Goal: Task Accomplishment & Management: Use online tool/utility

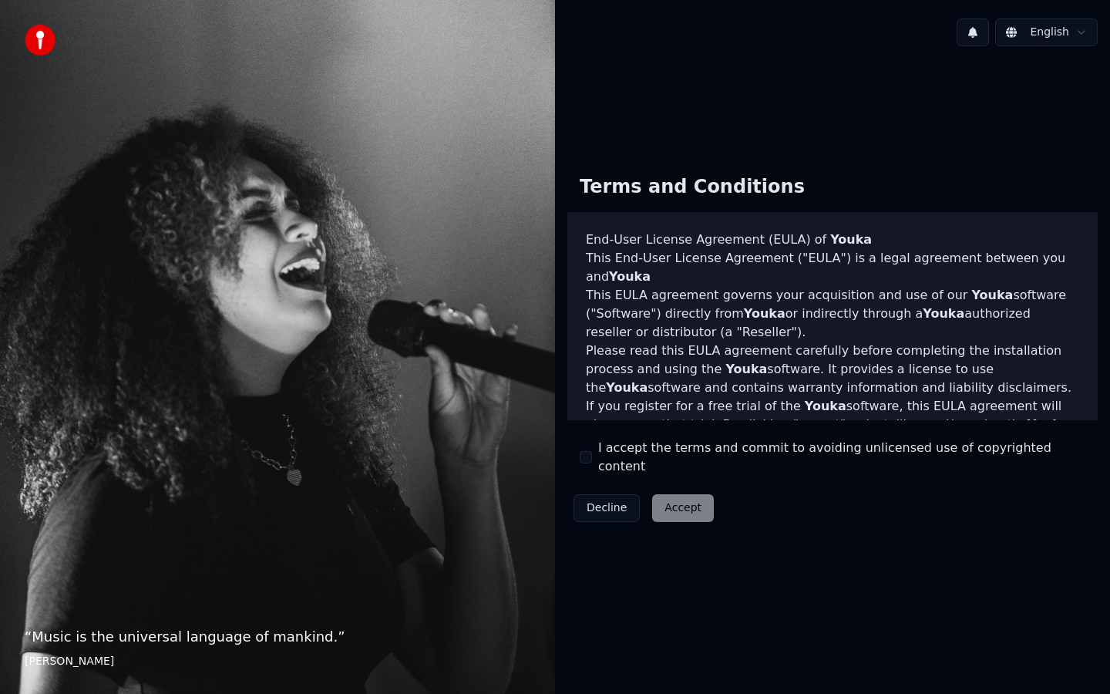
click at [668, 505] on div "Decline Accept" at bounding box center [643, 508] width 153 height 40
click at [587, 462] on button "I accept the terms and commit to avoiding unlicensed use of copyrighted content" at bounding box center [586, 457] width 12 height 12
click at [677, 500] on button "Accept" at bounding box center [683, 508] width 62 height 28
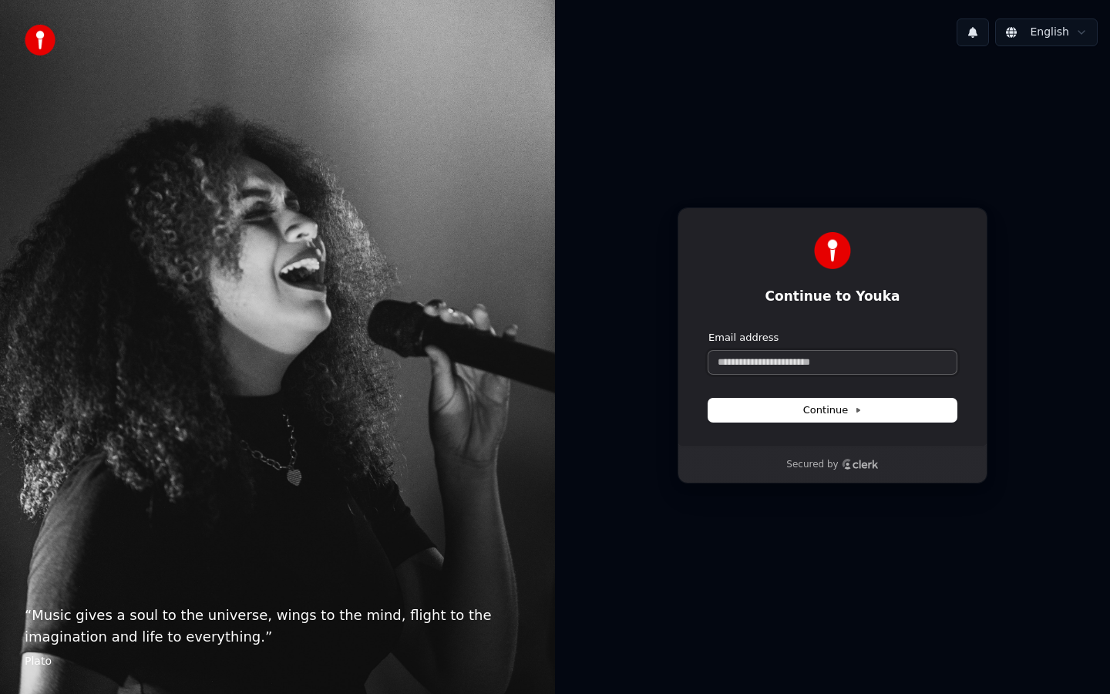
click at [741, 359] on input "Email address" at bounding box center [833, 362] width 248 height 23
click at [750, 412] on button "Continue" at bounding box center [833, 410] width 248 height 23
type input "**********"
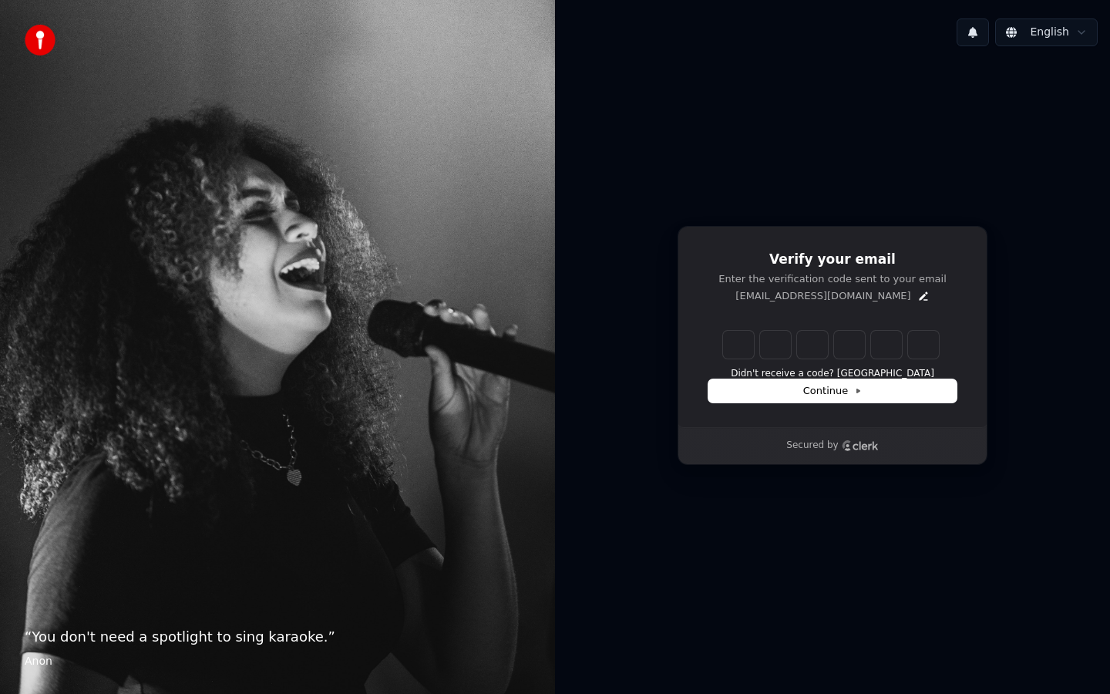
click at [28, 658] on footer "Anon" at bounding box center [278, 661] width 506 height 15
click at [231, 439] on div "“ You don't need a spotlight to sing karaoke. ” Anon" at bounding box center [277, 347] width 555 height 694
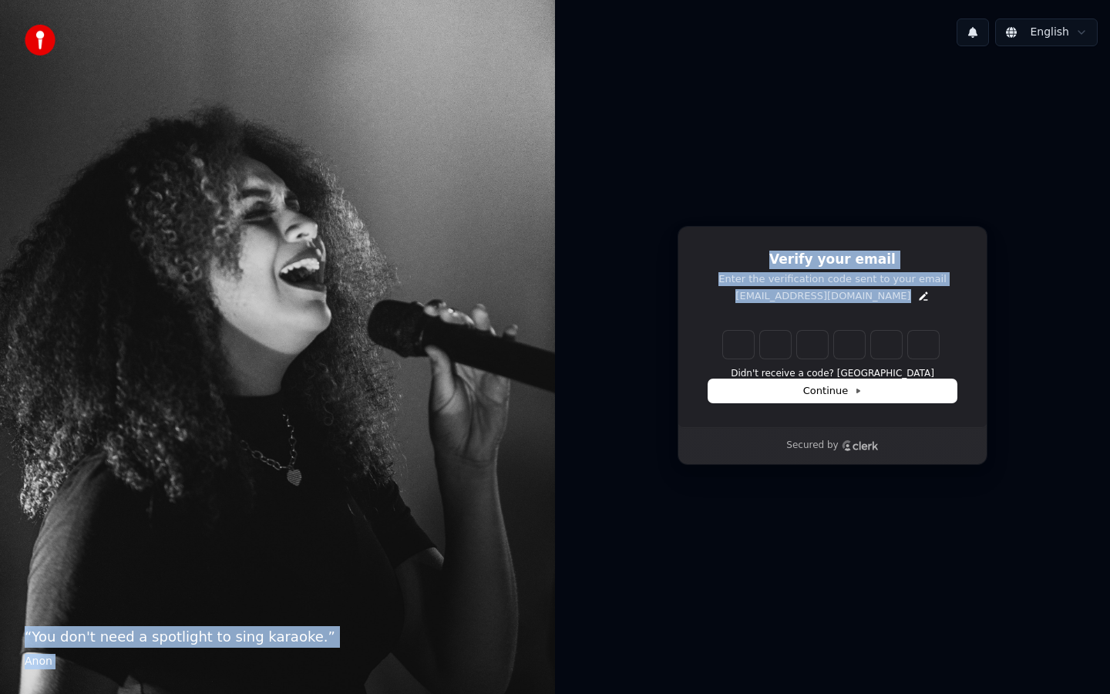
drag, startPoint x: 231, startPoint y: 439, endPoint x: 770, endPoint y: 441, distance: 538.9
click at [770, 441] on div "“ You don't need a spotlight to sing karaoke. ” Anon English Verify your email …" at bounding box center [555, 347] width 1110 height 694
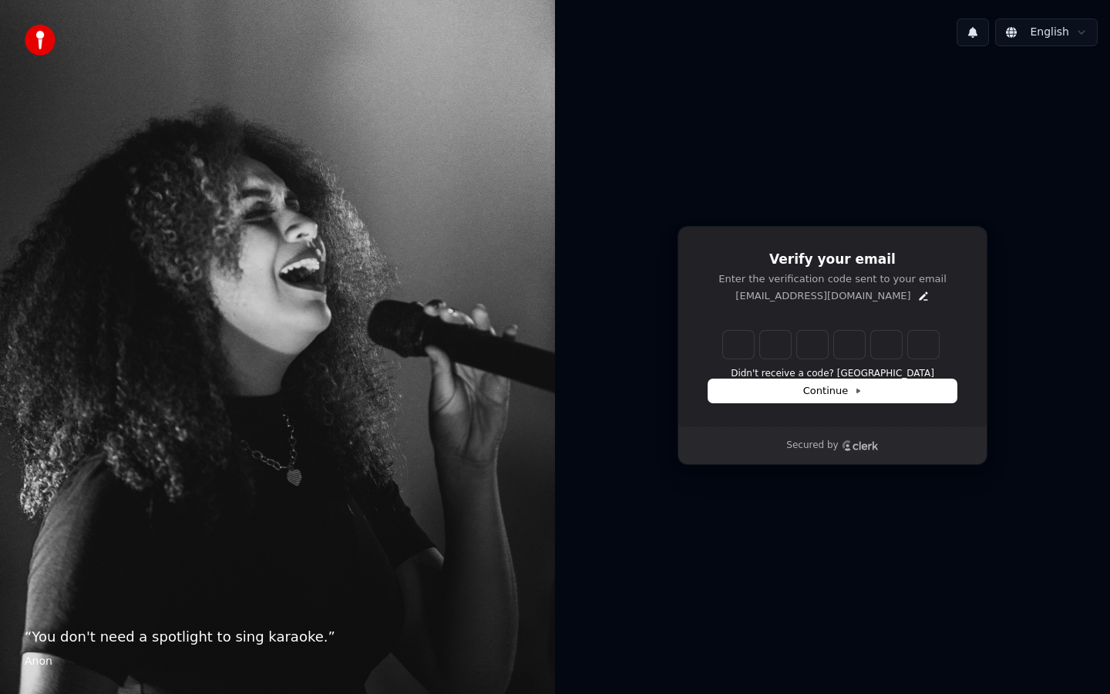
click at [756, 412] on div "Verify your email Enter the verification code sent to your email vridhichhatwal…" at bounding box center [833, 327] width 310 height 202
click at [779, 404] on div "Verify your email Enter the verification code sent to your email vridhichhatwal…" at bounding box center [833, 327] width 310 height 202
click at [780, 392] on button "Continue" at bounding box center [833, 390] width 248 height 23
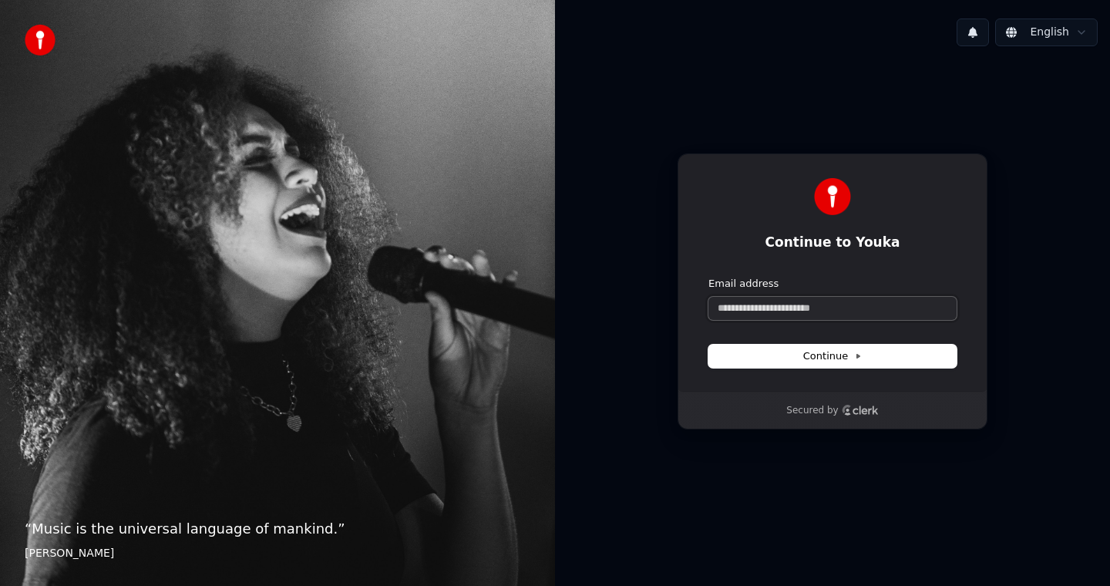
click at [825, 301] on input "Email address" at bounding box center [833, 308] width 248 height 23
click at [826, 365] on button "Continue" at bounding box center [833, 356] width 248 height 23
type input "**********"
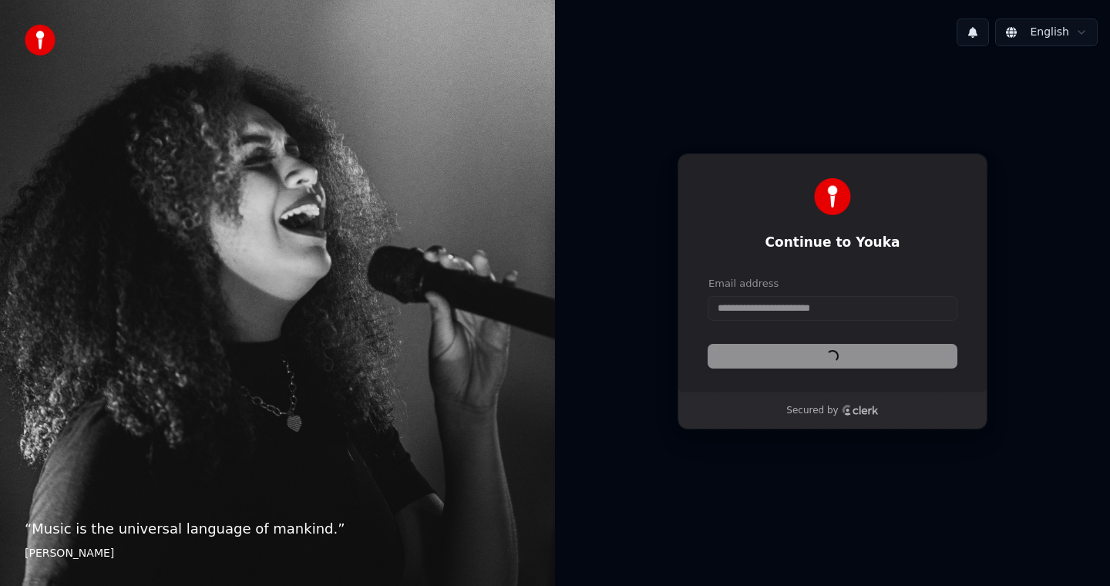
click at [826, 362] on div "Continue" at bounding box center [833, 356] width 248 height 23
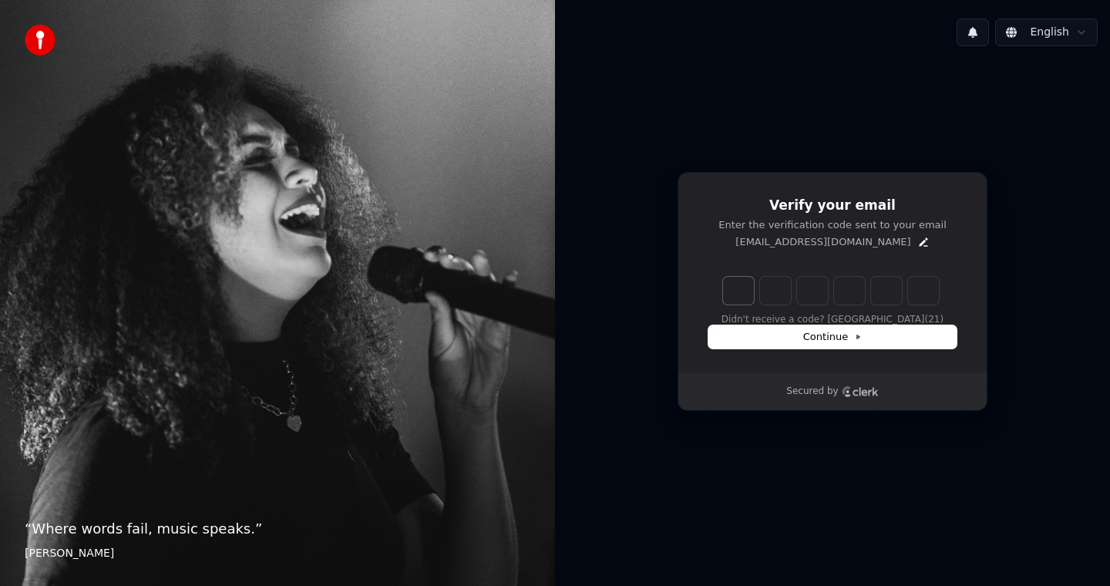
type input "*"
type input "**"
type input "*"
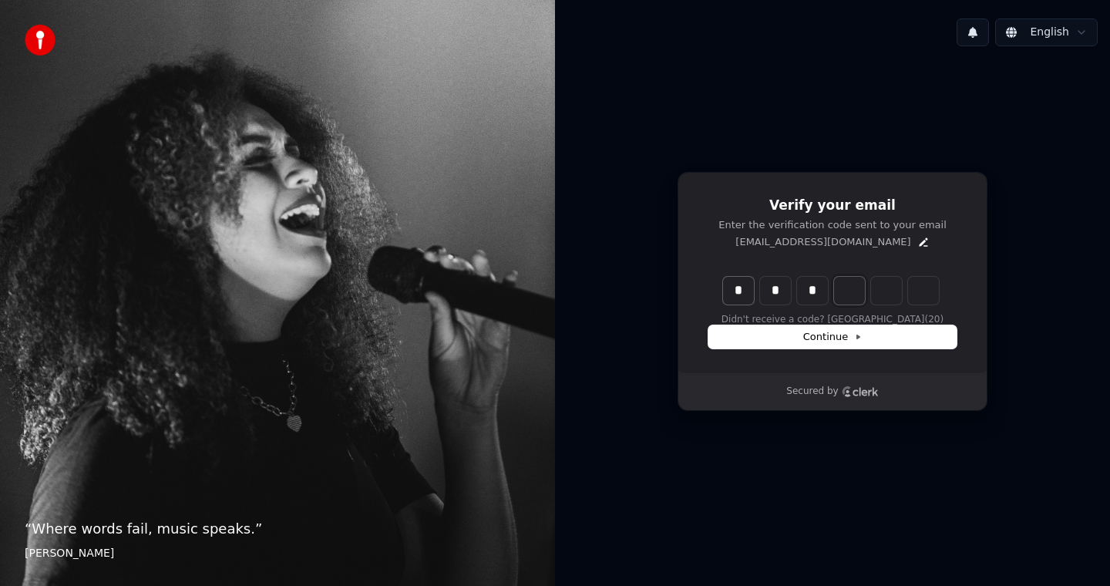
type input "***"
type input "*"
type input "****"
type input "*"
type input "******"
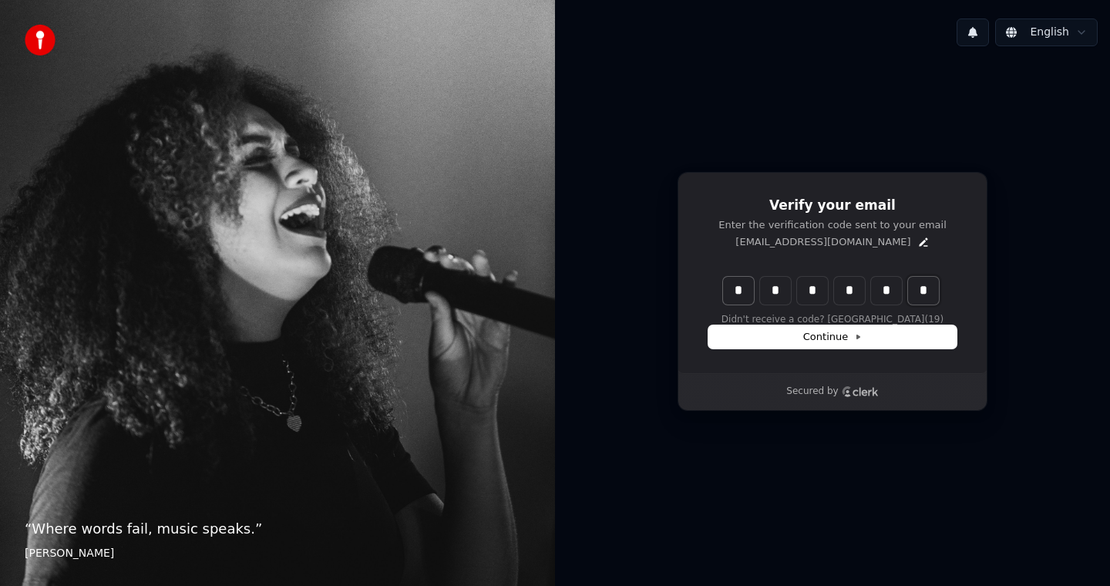
type input "*"
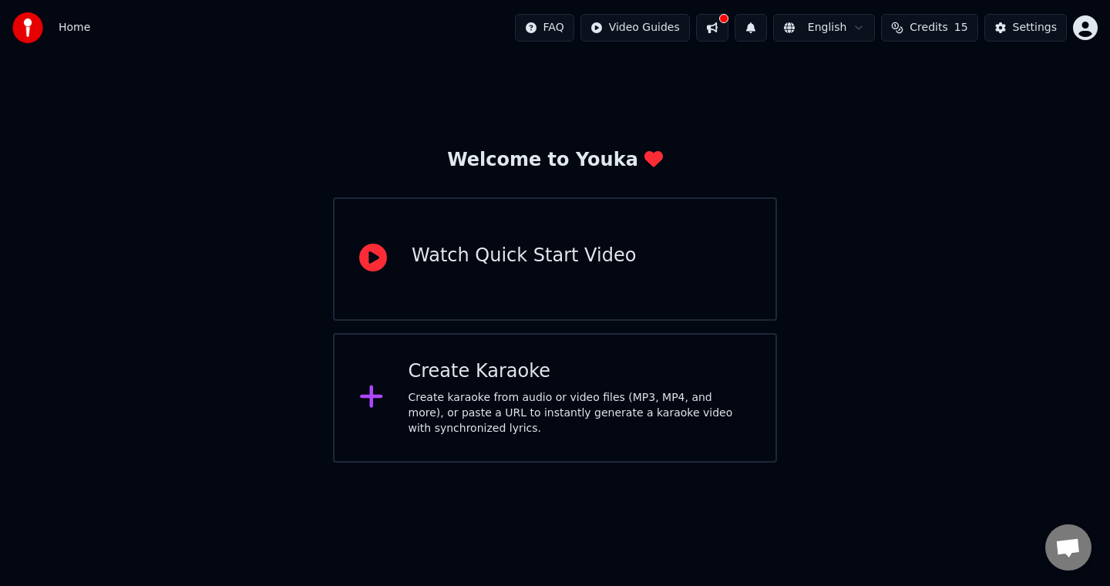
click at [392, 300] on div "Watch Quick Start Video" at bounding box center [555, 258] width 444 height 123
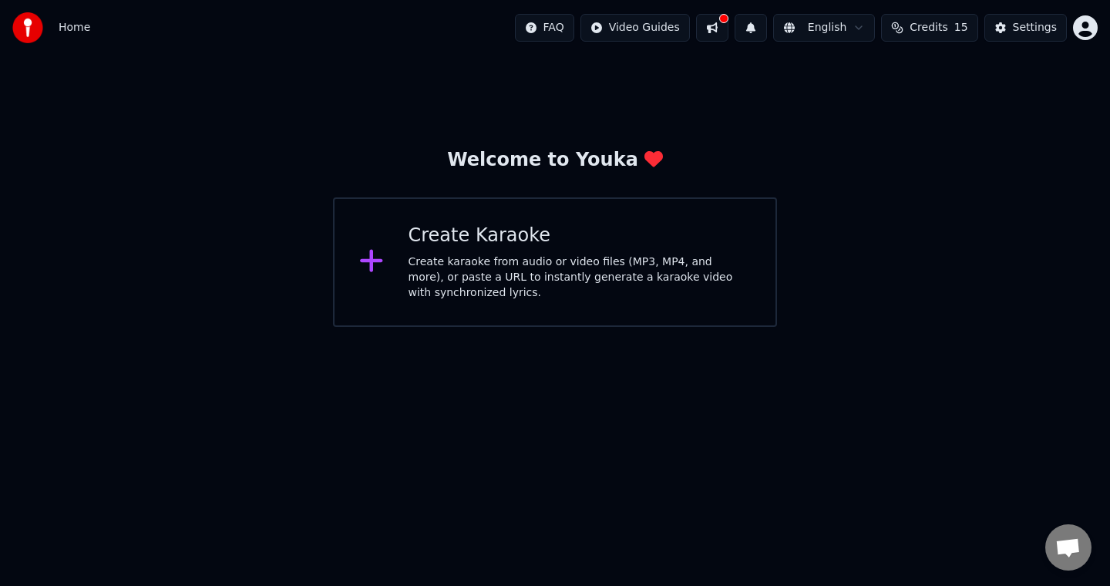
click at [406, 246] on div "Create Karaoke Create karaoke from audio or video files (MP3, MP4, and more), o…" at bounding box center [555, 262] width 444 height 130
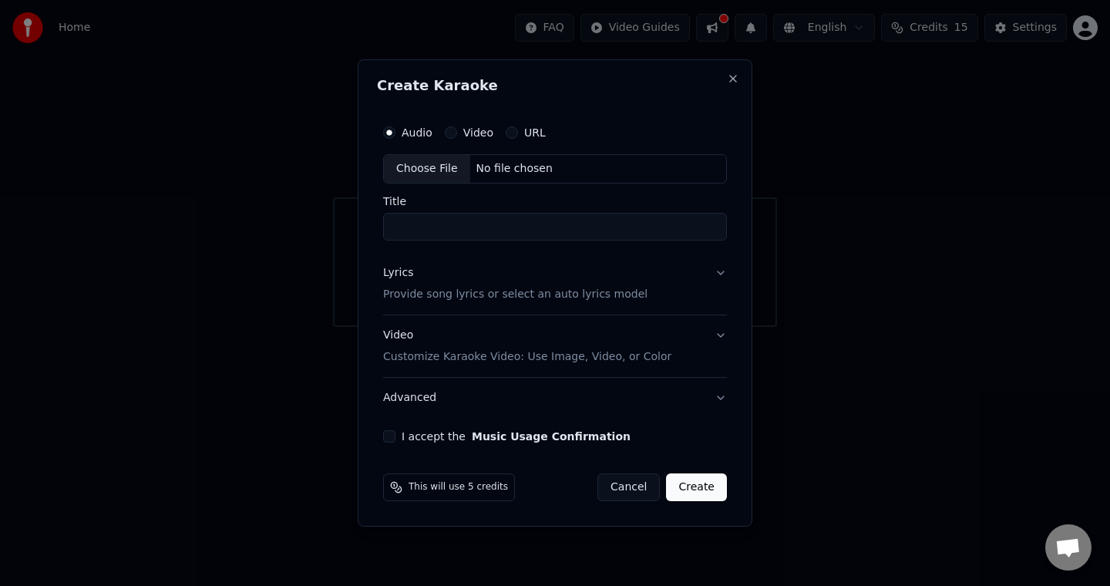
click at [413, 168] on div "Choose File" at bounding box center [427, 169] width 86 height 28
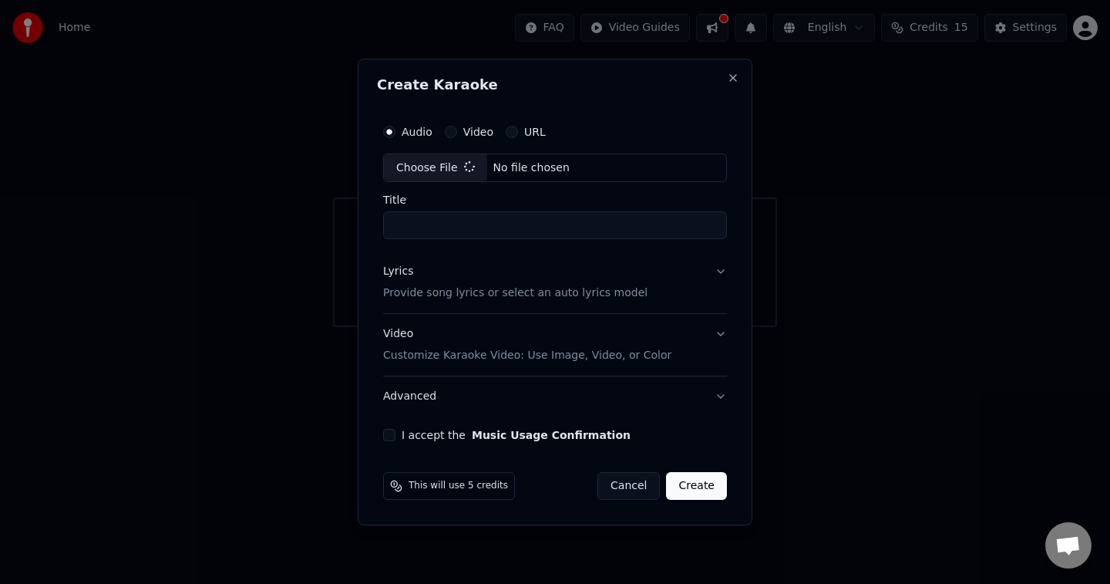
type input "**********"
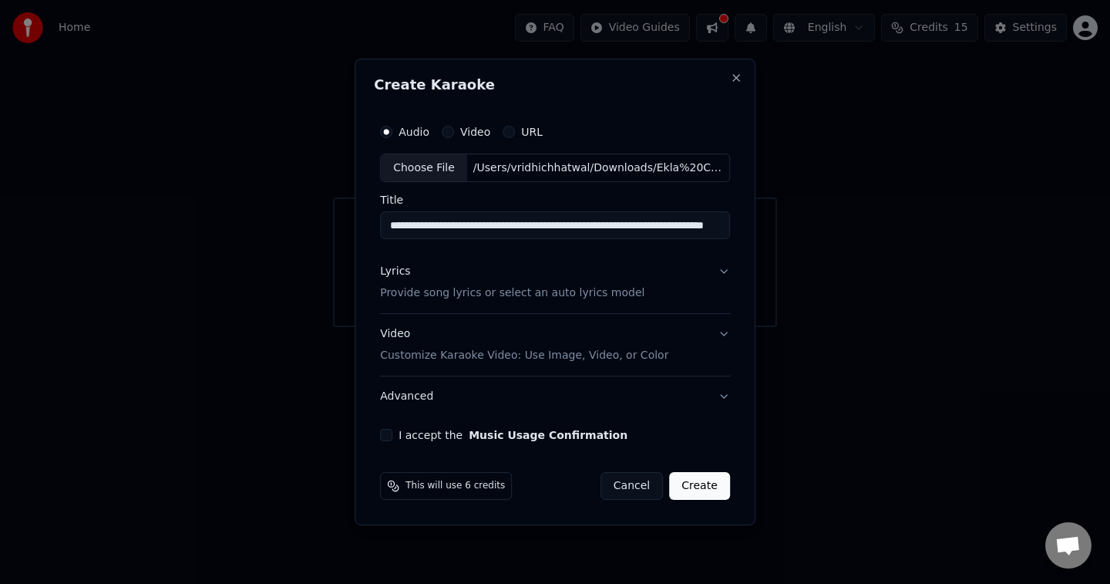
click at [389, 438] on button "I accept the Music Usage Confirmation" at bounding box center [386, 435] width 12 height 12
click at [700, 484] on button "Create" at bounding box center [699, 486] width 61 height 28
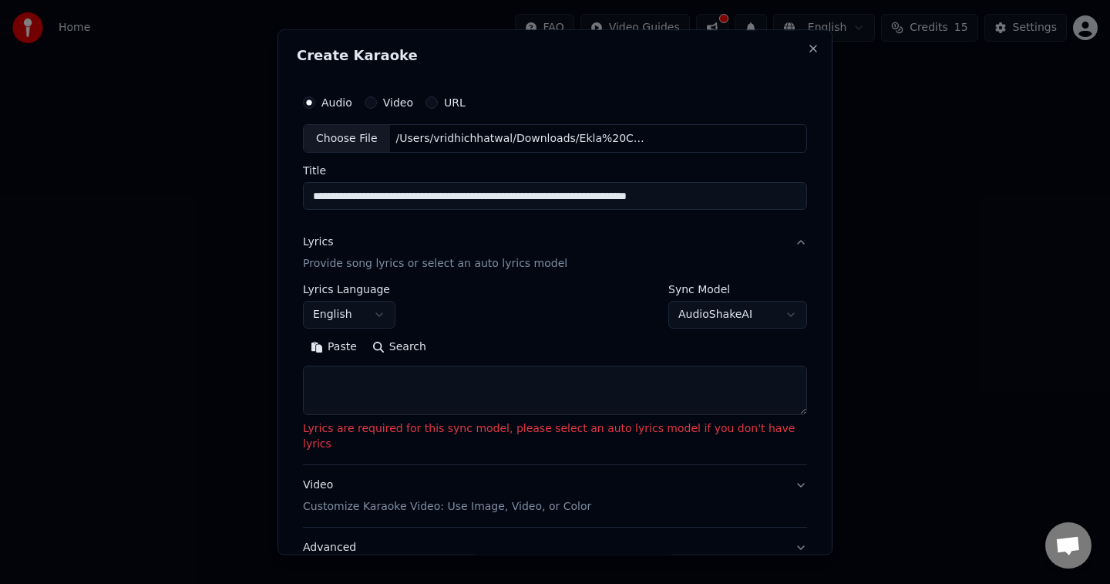
scroll to position [1, 0]
click at [585, 409] on textarea at bounding box center [555, 389] width 504 height 49
select select
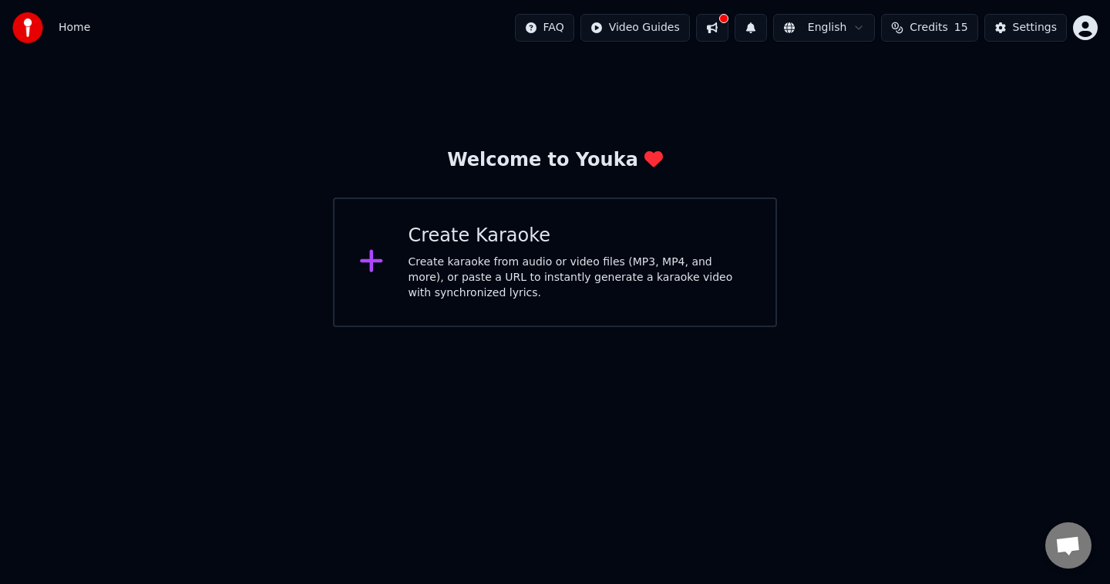
click at [611, 315] on div "Create Karaoke Create karaoke from audio or video files (MP3, MP4, and more), o…" at bounding box center [555, 262] width 444 height 130
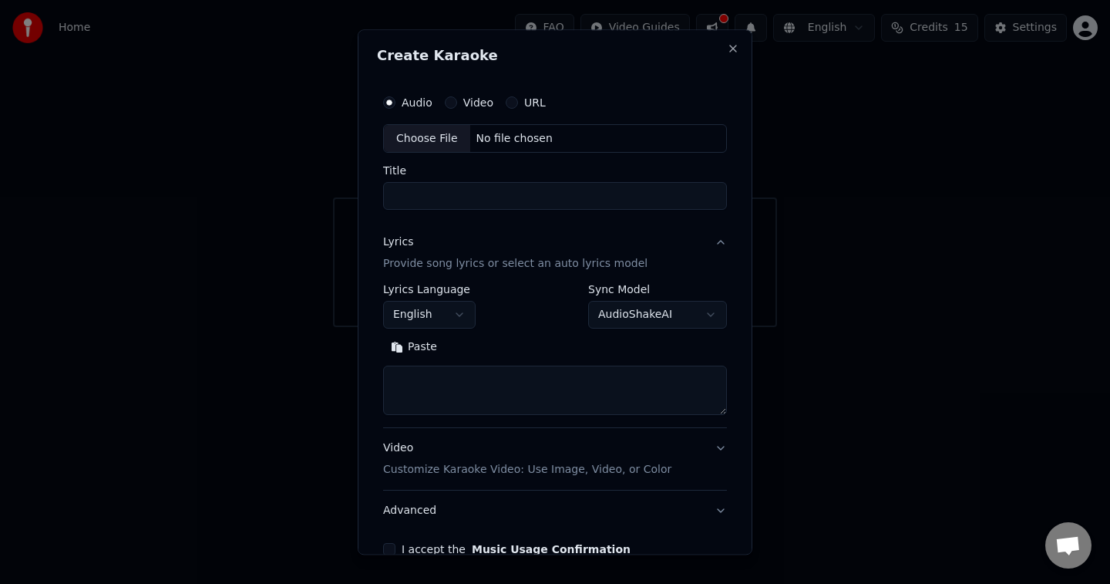
click at [433, 138] on div "Choose File" at bounding box center [427, 139] width 86 height 28
type input "**********"
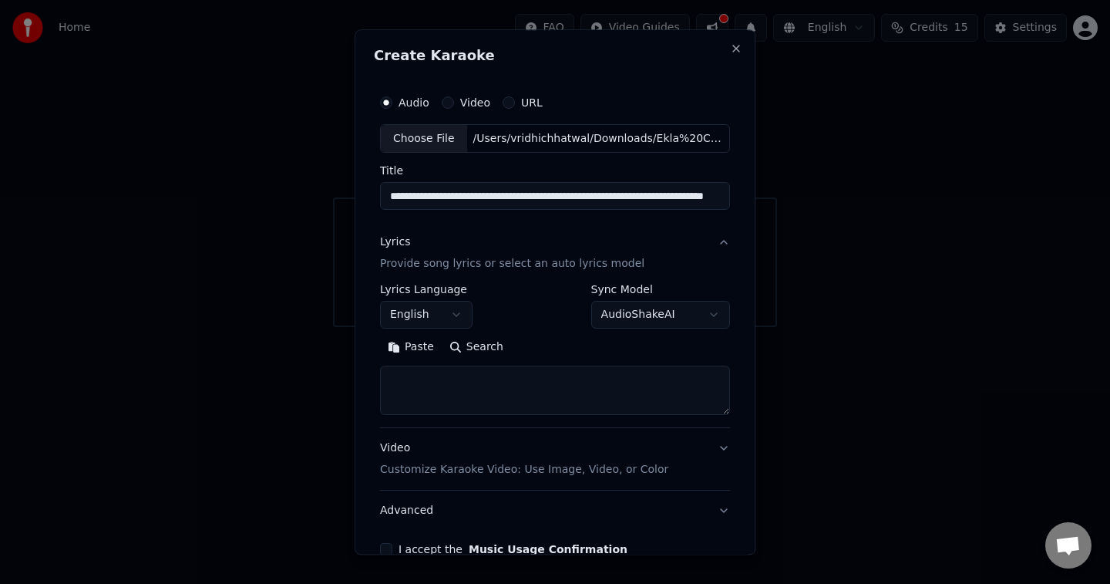
scroll to position [85, 0]
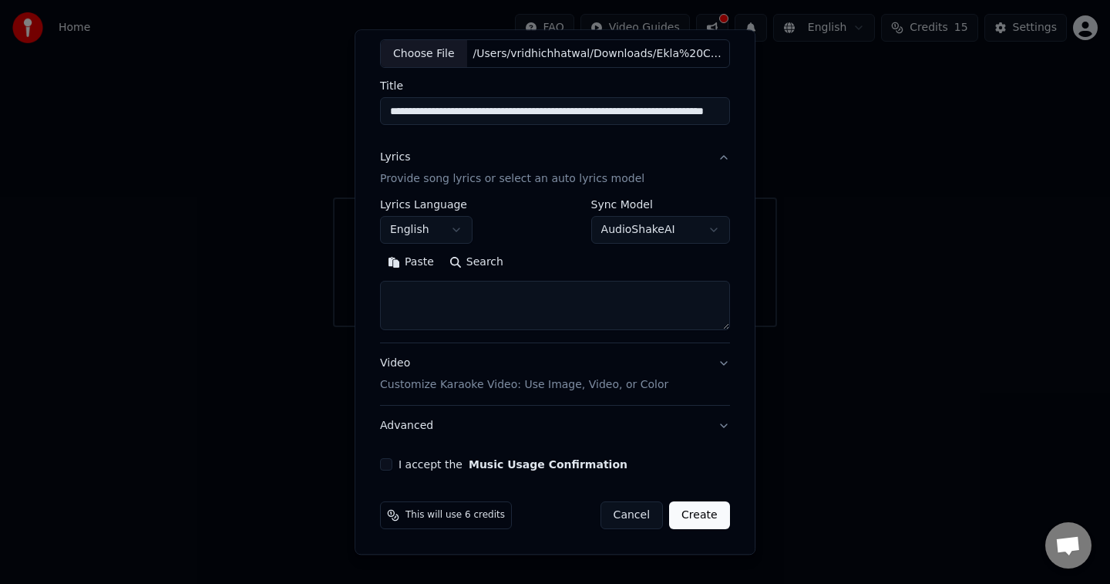
click at [474, 298] on textarea at bounding box center [555, 305] width 350 height 49
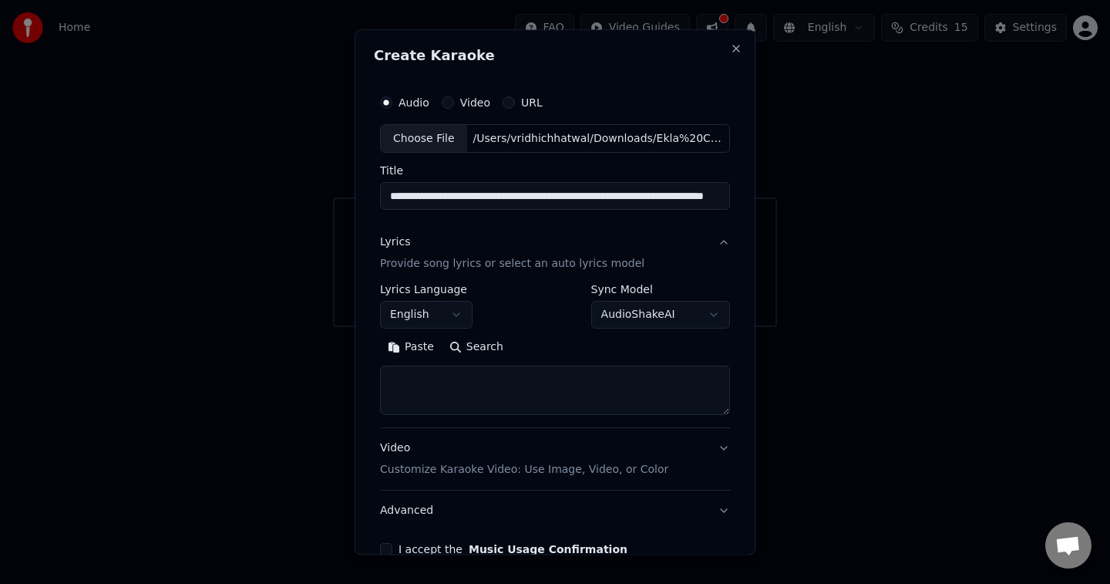
paste textarea "**********"
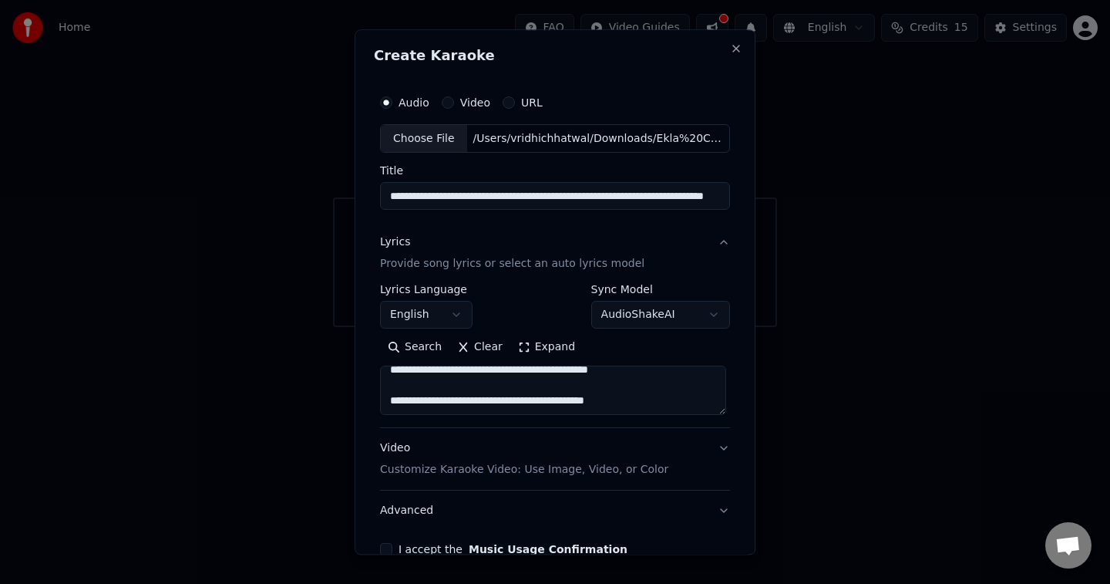
scroll to position [54, 0]
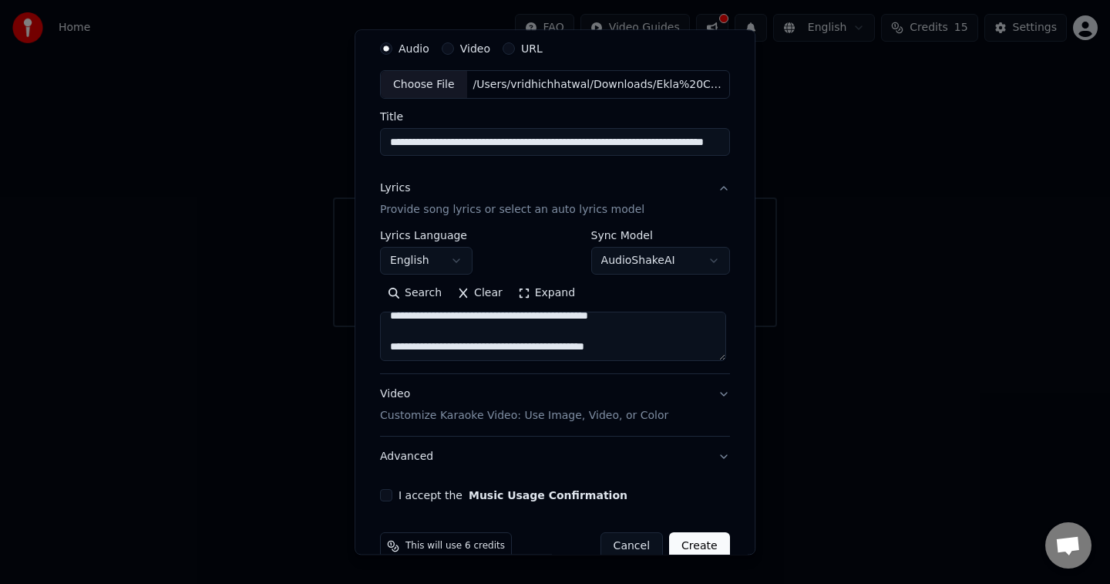
type textarea "**********"
click at [700, 540] on button "Create" at bounding box center [699, 547] width 61 height 28
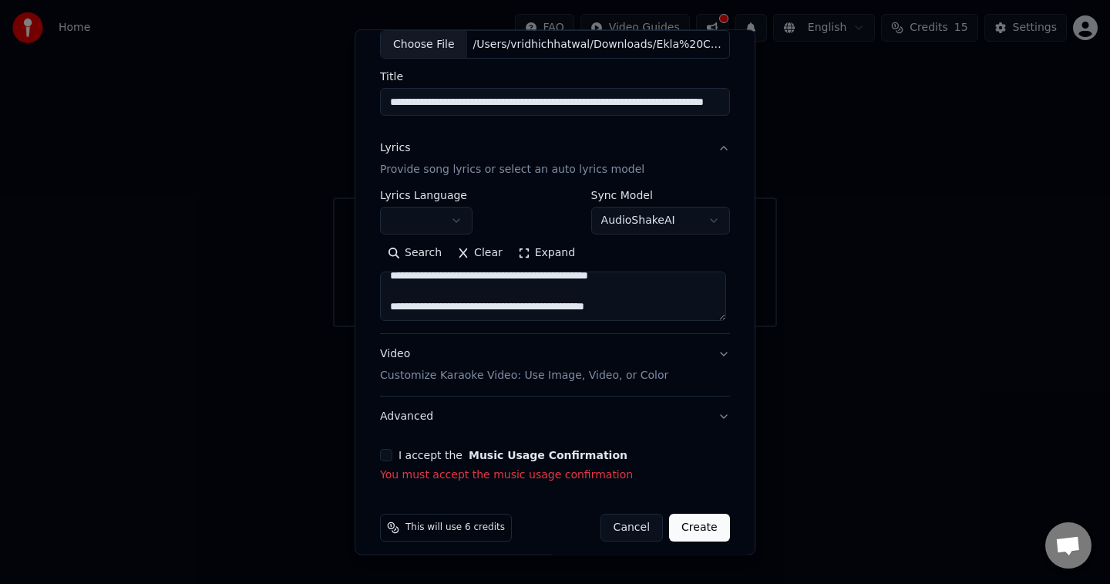
click at [380, 454] on button "I accept the Music Usage Confirmation" at bounding box center [386, 455] width 12 height 12
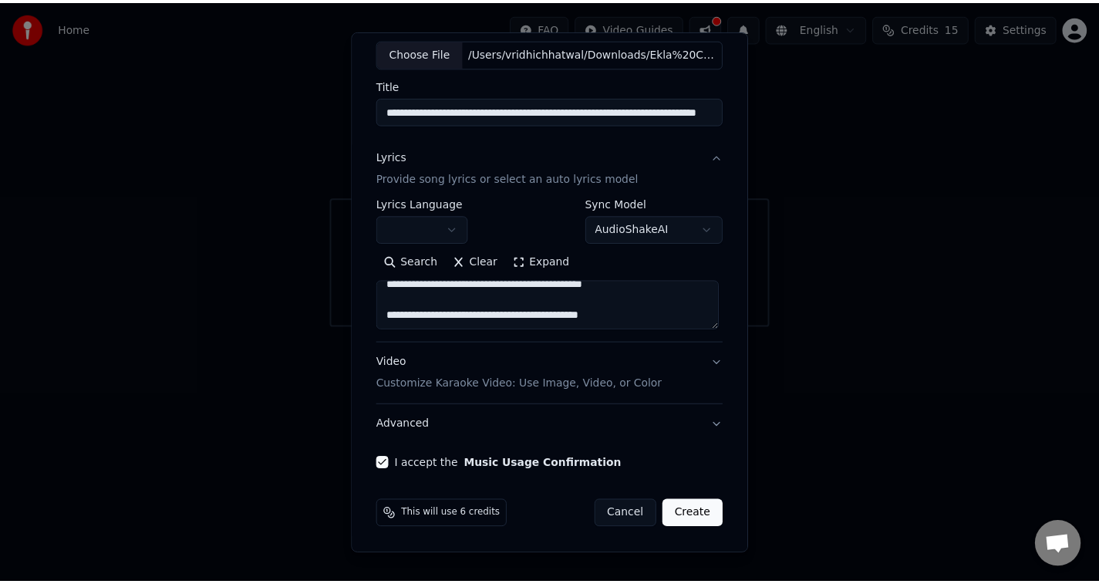
scroll to position [85, 0]
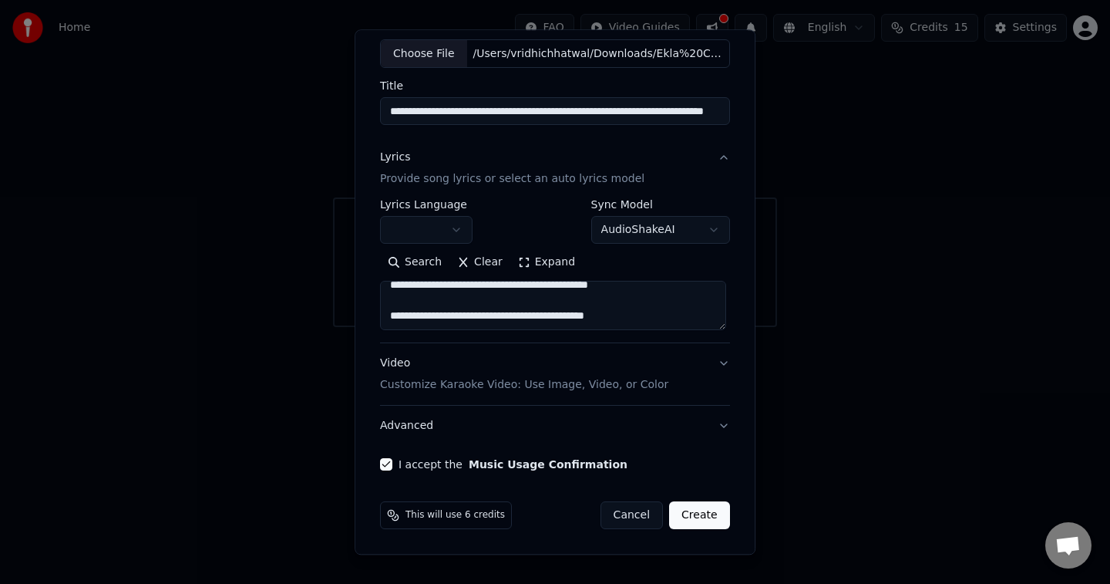
click at [701, 516] on button "Create" at bounding box center [699, 516] width 61 height 28
select select
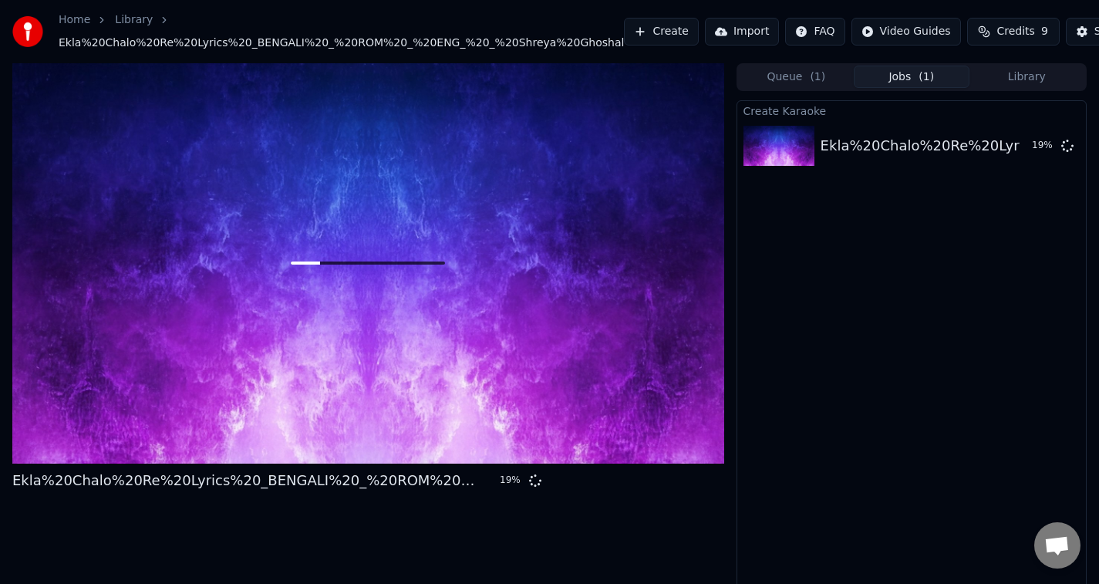
click at [570, 346] on div at bounding box center [368, 263] width 712 height 400
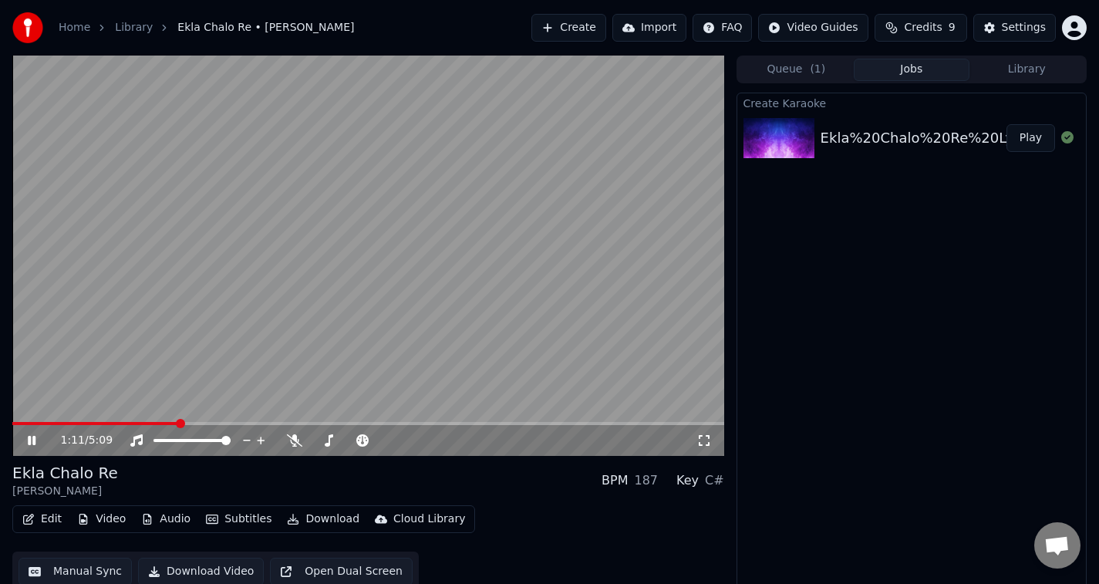
click at [32, 444] on icon at bounding box center [43, 440] width 36 height 12
click at [315, 518] on button "Download" at bounding box center [323, 519] width 85 height 22
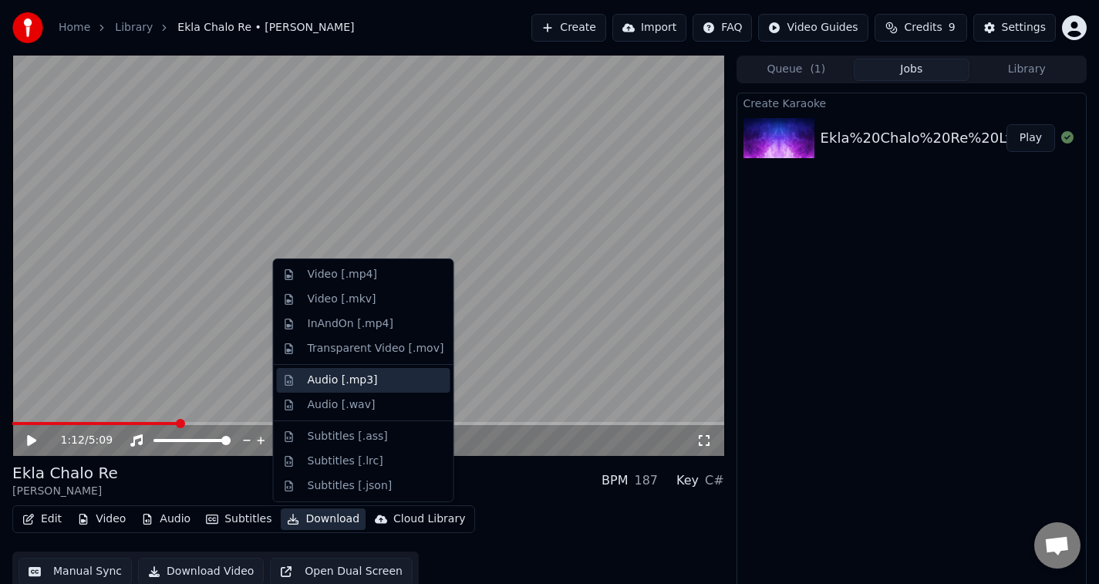
click at [330, 381] on div "Audio [.mp3]" at bounding box center [343, 379] width 70 height 15
